Goal: Task Accomplishment & Management: Manage account settings

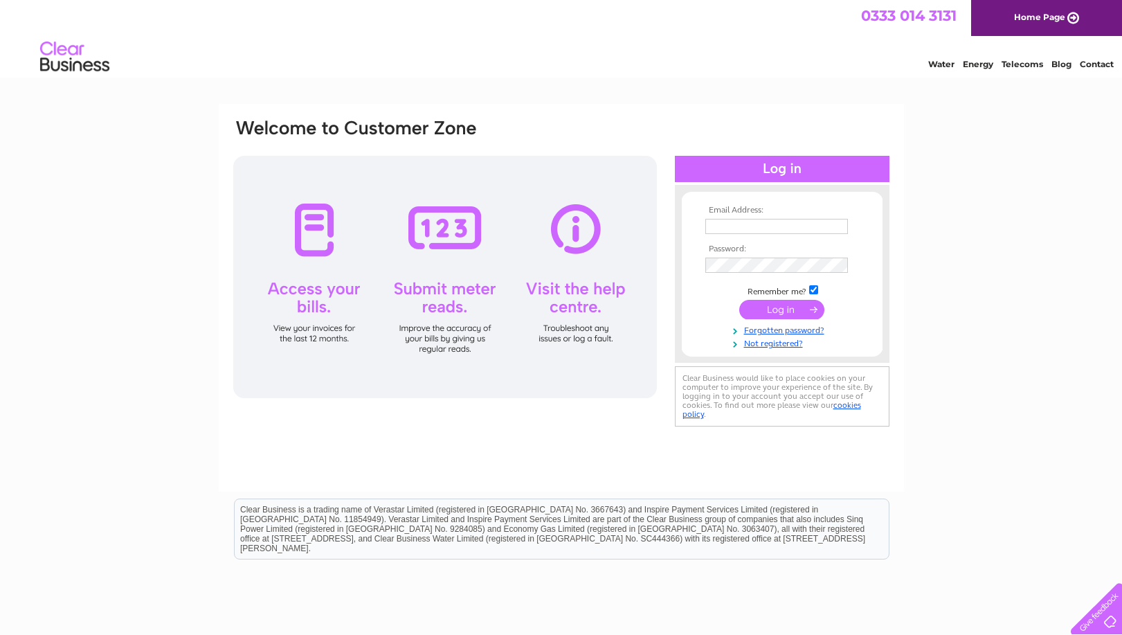
type input "accounts@store104.co.uk"
click at [778, 314] on input "submit" at bounding box center [782, 309] width 85 height 19
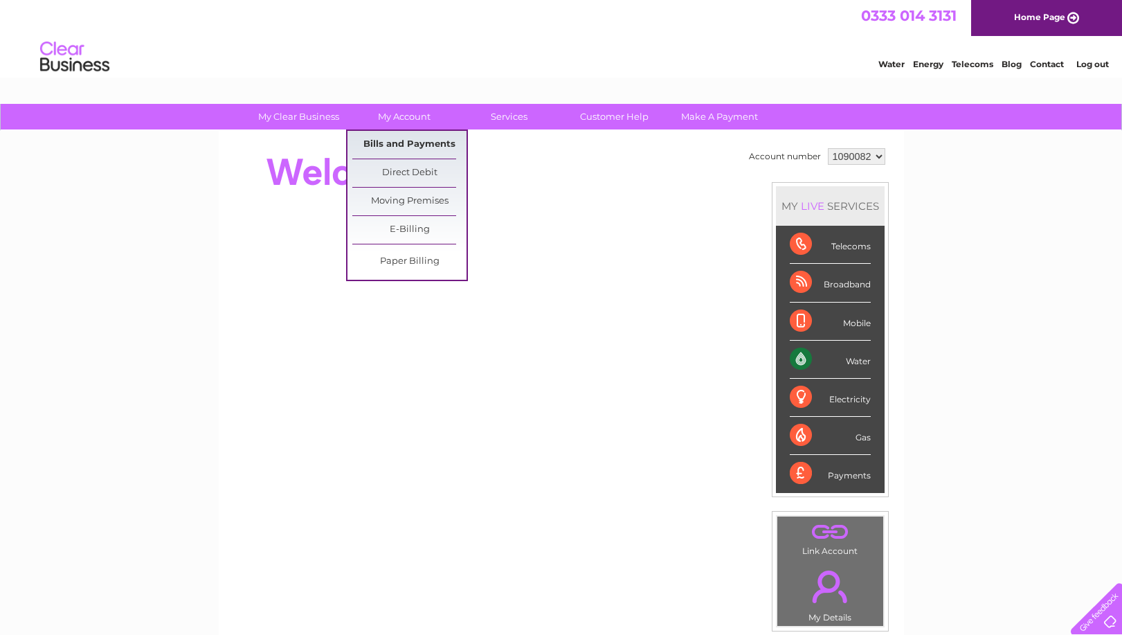
click at [402, 137] on link "Bills and Payments" at bounding box center [409, 145] width 114 height 28
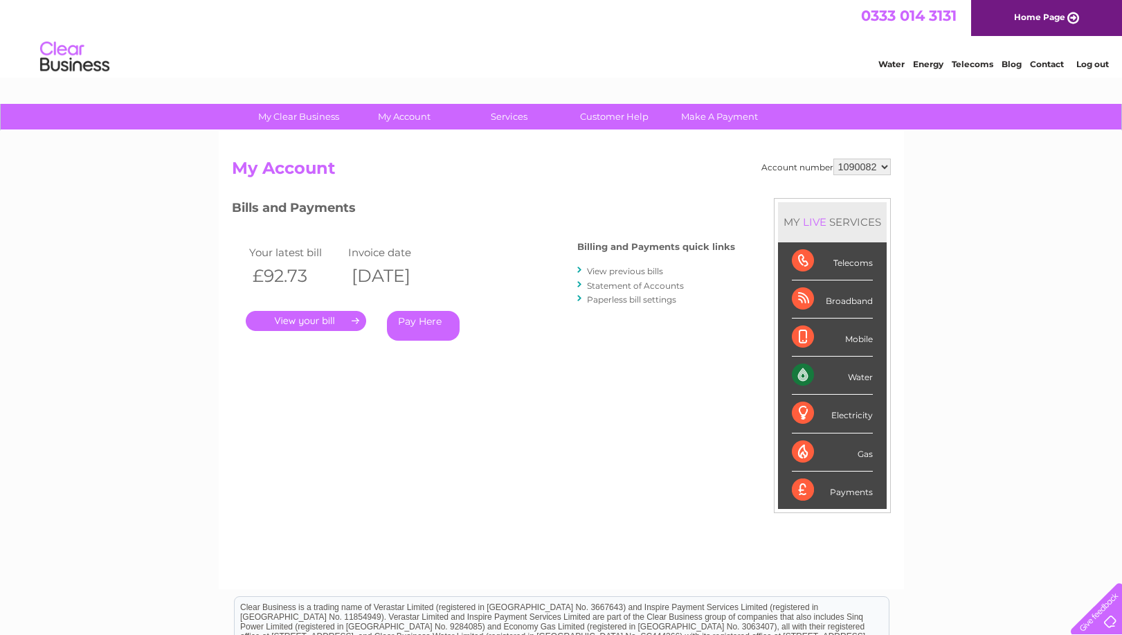
click at [314, 323] on link "." at bounding box center [306, 321] width 120 height 20
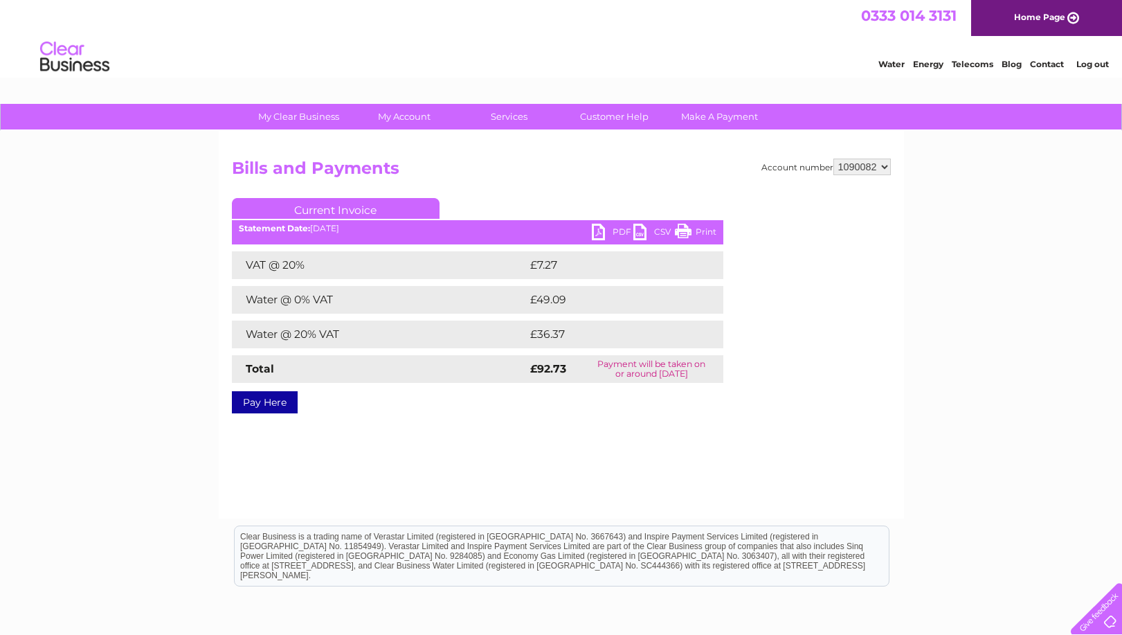
click at [603, 227] on link "PDF" at bounding box center [613, 234] width 42 height 20
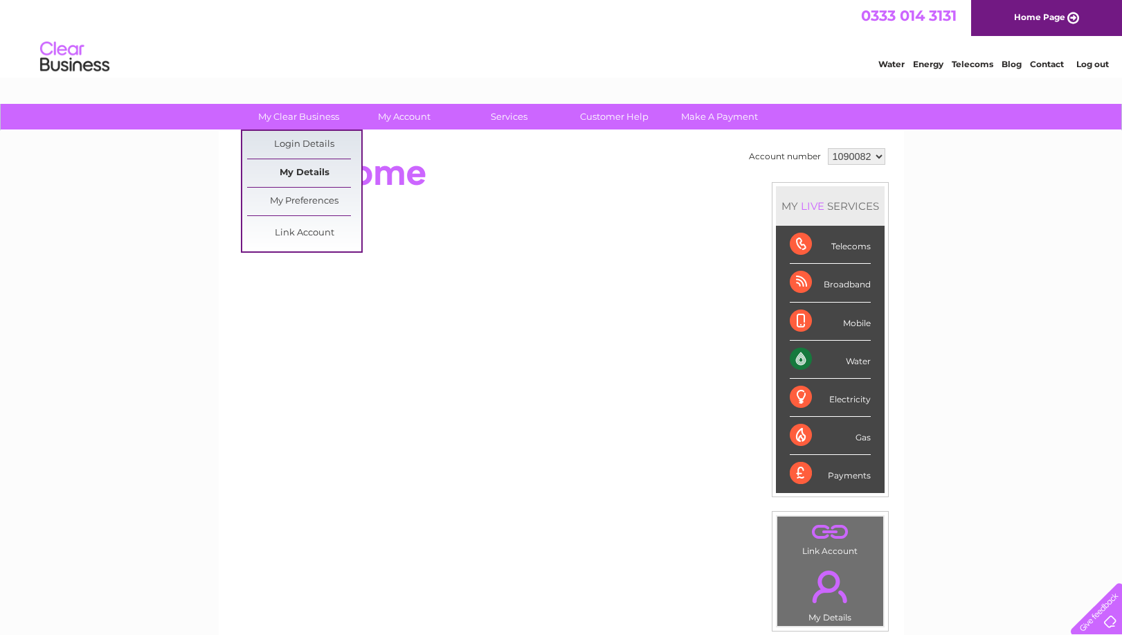
click at [292, 165] on link "My Details" at bounding box center [304, 173] width 114 height 28
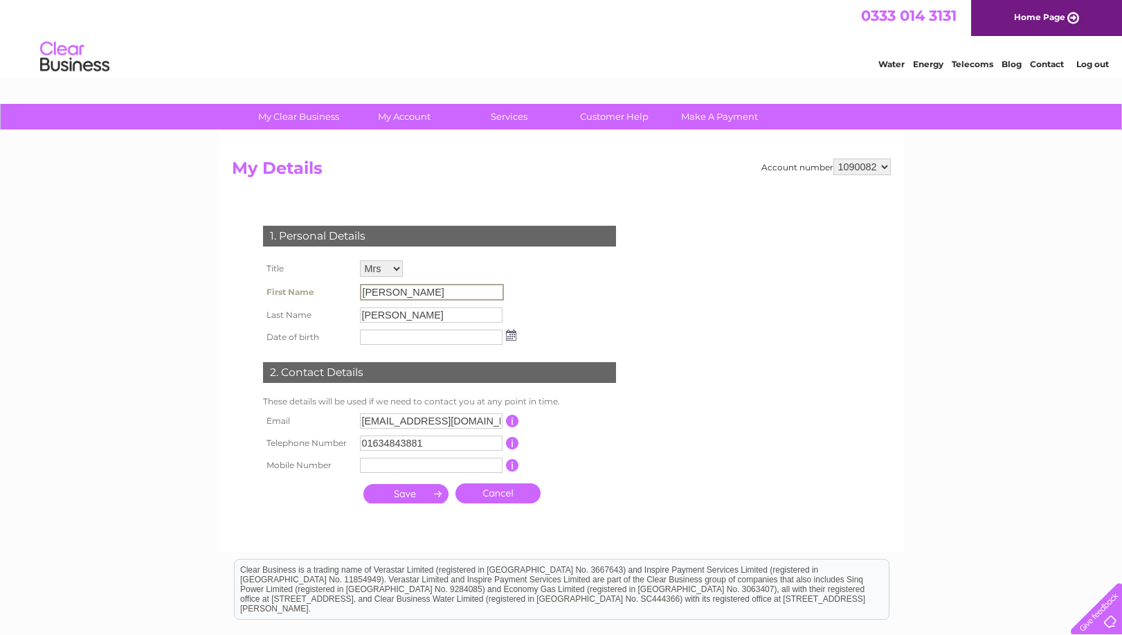
click at [417, 292] on input "[PERSON_NAME]" at bounding box center [432, 292] width 144 height 17
drag, startPoint x: 413, startPoint y: 292, endPoint x: 276, endPoint y: 298, distance: 137.3
click at [277, 298] on tr "First Name Lucy" at bounding box center [390, 292] width 260 height 24
drag, startPoint x: 276, startPoint y: 298, endPoint x: 425, endPoint y: 314, distance: 149.7
click at [416, 314] on input "Horner" at bounding box center [431, 314] width 143 height 15
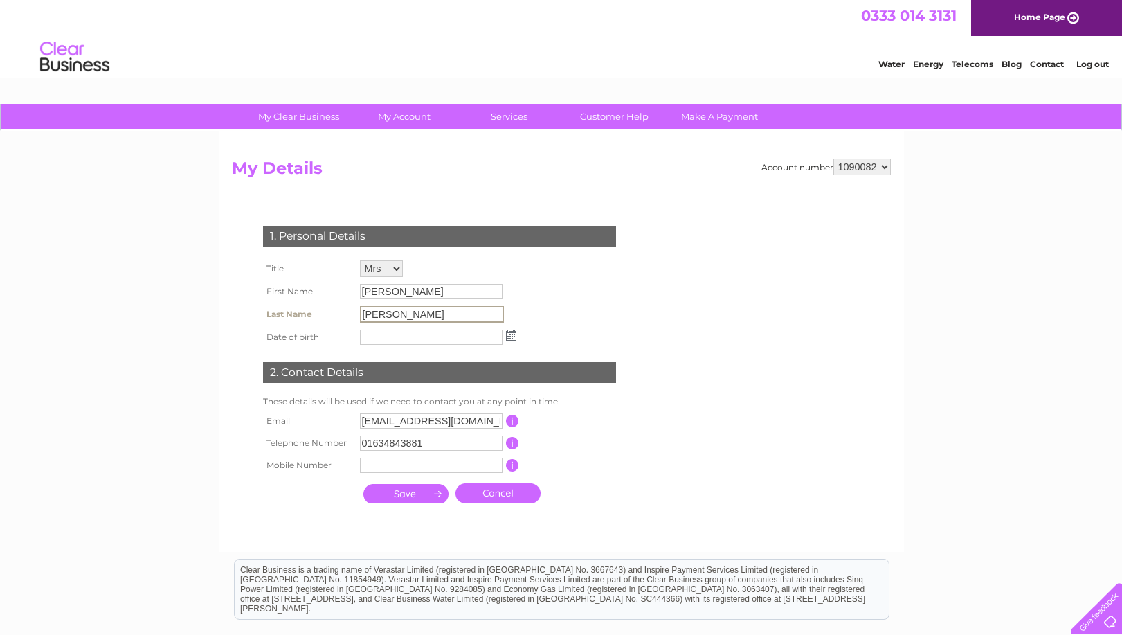
click at [405, 289] on input "Lucy" at bounding box center [431, 291] width 143 height 15
click at [393, 270] on select "Mr Mrs Ms Miss Dr Rev Prof Other" at bounding box center [381, 268] width 43 height 17
click at [360, 260] on select "Mr Mrs Ms Miss Dr Rev Prof Other" at bounding box center [382, 269] width 44 height 18
click at [400, 292] on input "Lucy" at bounding box center [432, 292] width 144 height 17
drag, startPoint x: 399, startPoint y: 292, endPoint x: 314, endPoint y: 287, distance: 84.6
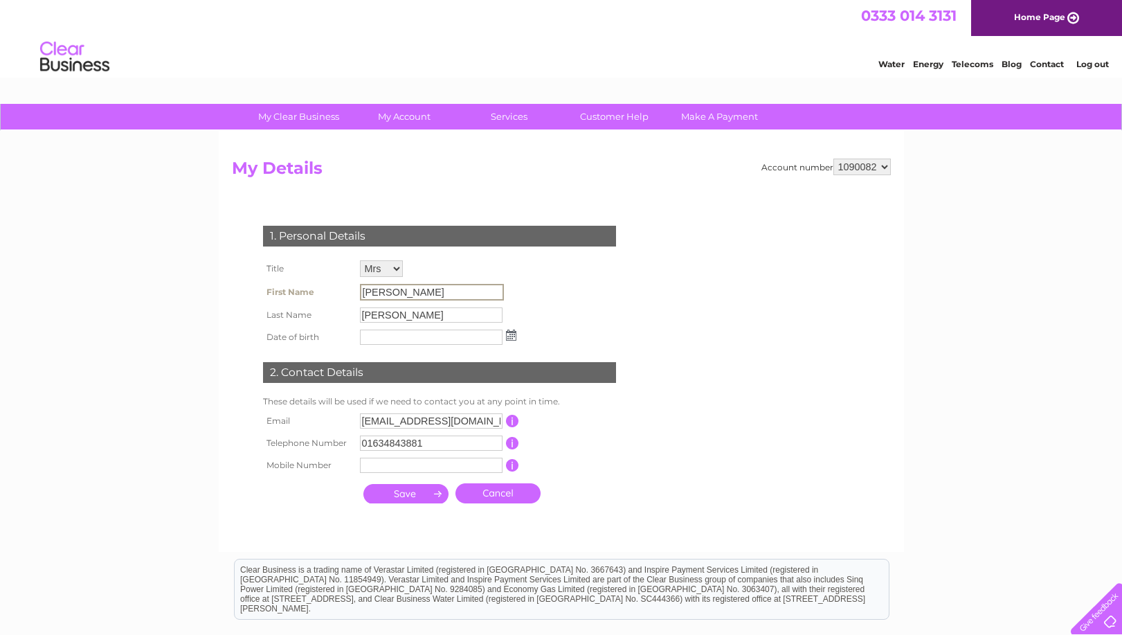
click at [314, 290] on tr "First Name Lucy" at bounding box center [390, 292] width 260 height 24
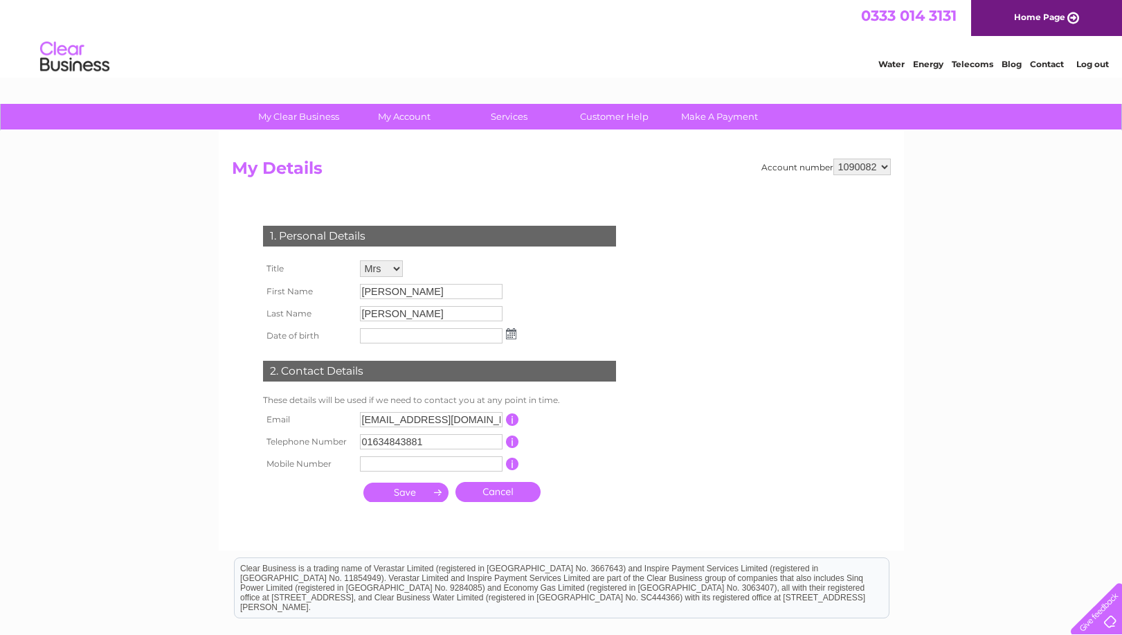
click at [616, 290] on div "1. Personal Details Title Mr Mrs Ms Miss Dr Rev Prof Other First Name Lucy Last…" at bounding box center [442, 360] width 421 height 297
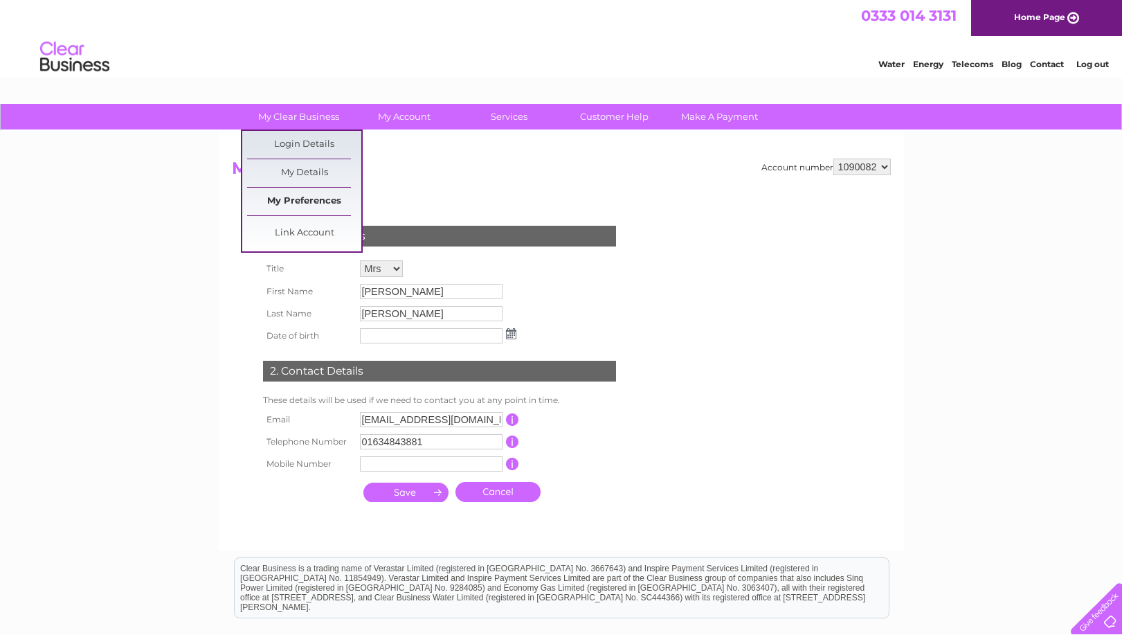
click at [305, 199] on link "My Preferences" at bounding box center [304, 202] width 114 height 28
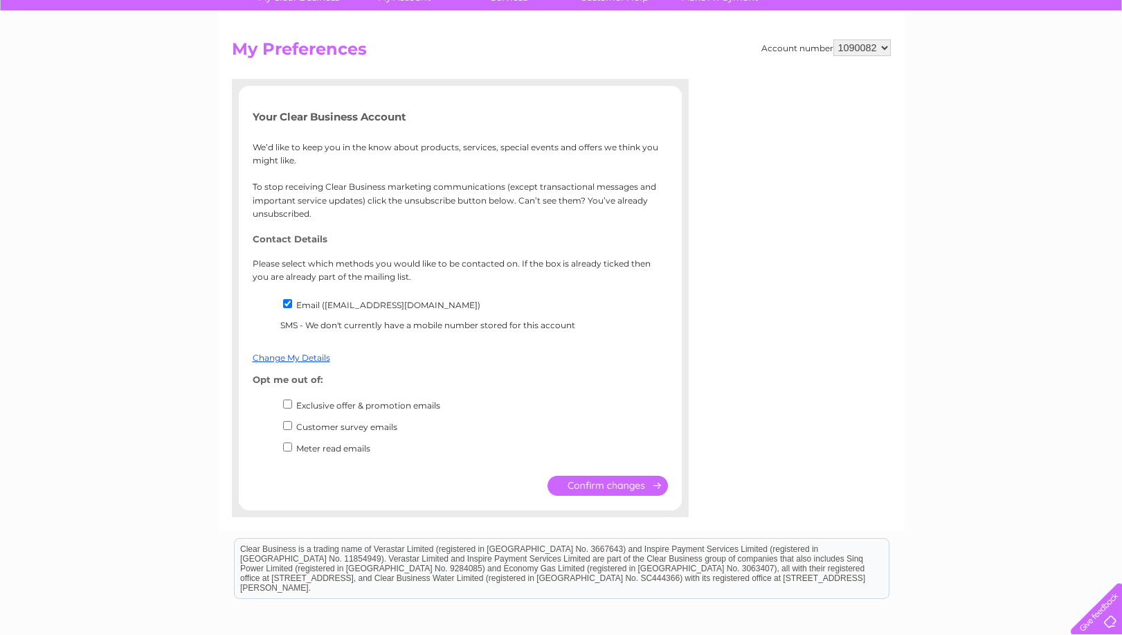
scroll to position [138, 0]
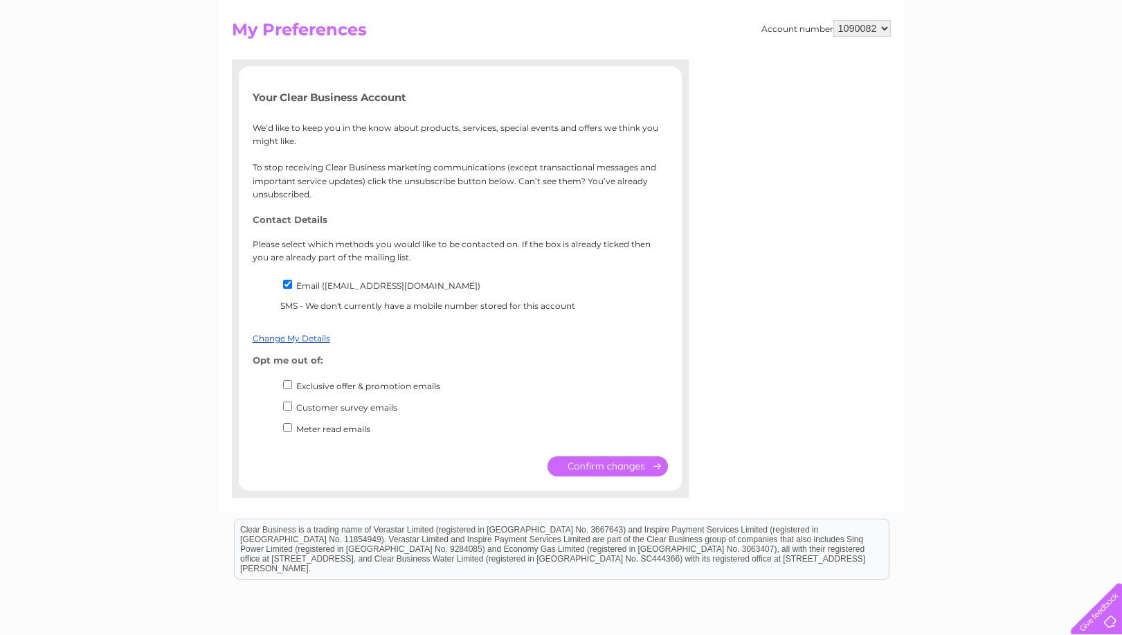
click at [284, 406] on input "Customer survey emails" at bounding box center [287, 406] width 9 height 9
checkbox input "true"
click at [287, 382] on input "Exclusive offer & promotion emails" at bounding box center [287, 384] width 9 height 9
checkbox input "true"
click at [319, 338] on link "Change My Details" at bounding box center [292, 338] width 78 height 10
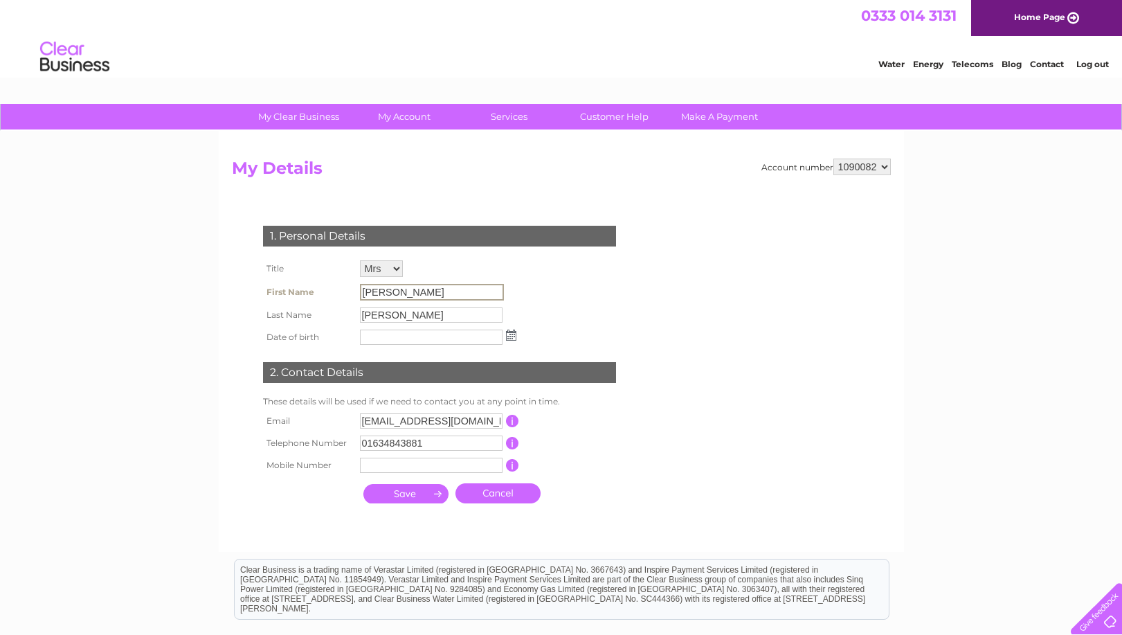
drag, startPoint x: 408, startPoint y: 291, endPoint x: 288, endPoint y: 301, distance: 120.2
click at [289, 301] on tr "First Name Lucy" at bounding box center [390, 292] width 260 height 24
click at [618, 458] on td "This should be a valid mobile number starting with 07 and be at least 10 charac…" at bounding box center [574, 465] width 111 height 22
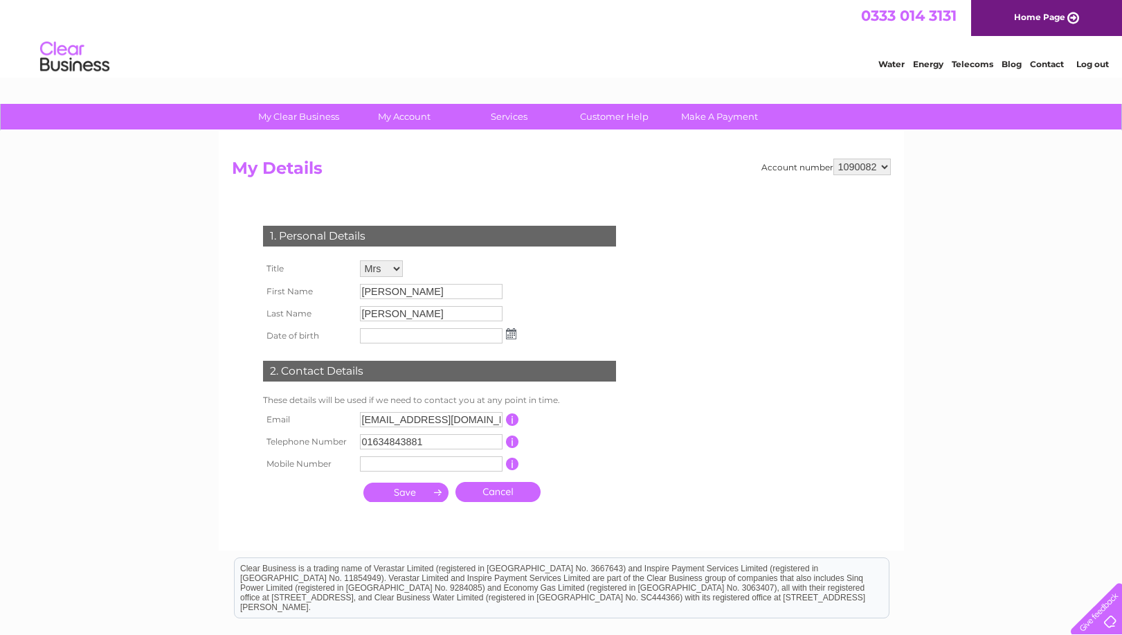
click at [402, 296] on input "Lucy" at bounding box center [431, 291] width 143 height 15
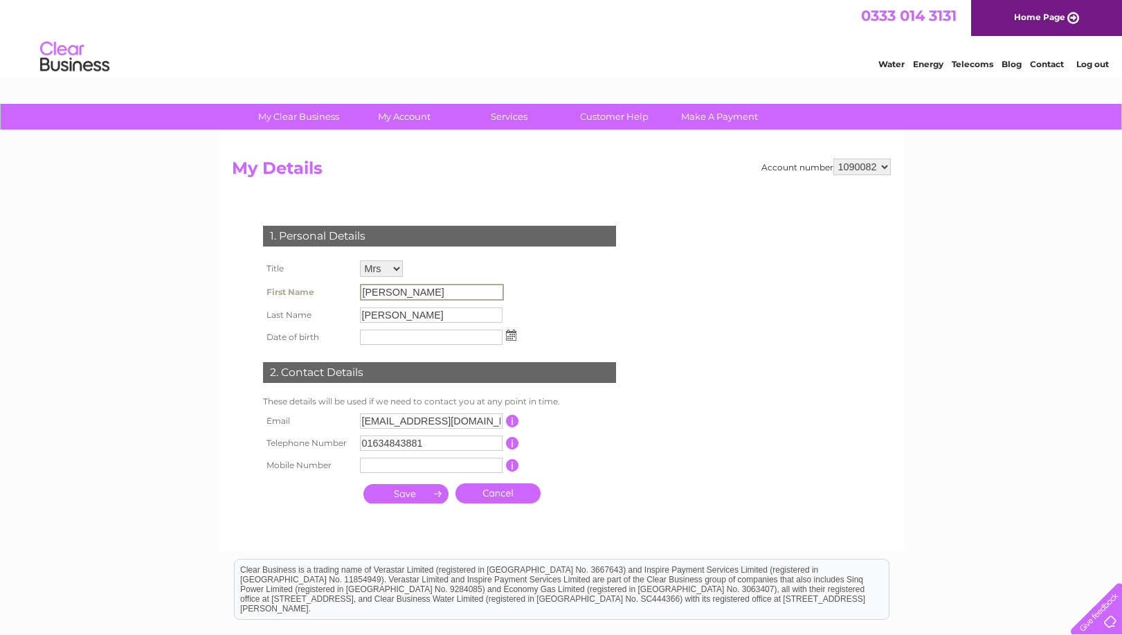
click at [401, 296] on input "Lucy" at bounding box center [432, 292] width 144 height 17
click at [400, 297] on input "Lucy" at bounding box center [432, 292] width 144 height 17
drag, startPoint x: 400, startPoint y: 297, endPoint x: 399, endPoint y: 306, distance: 9.1
click at [399, 306] on td "Horner" at bounding box center [438, 315] width 163 height 22
